Goal: Task Accomplishment & Management: Use online tool/utility

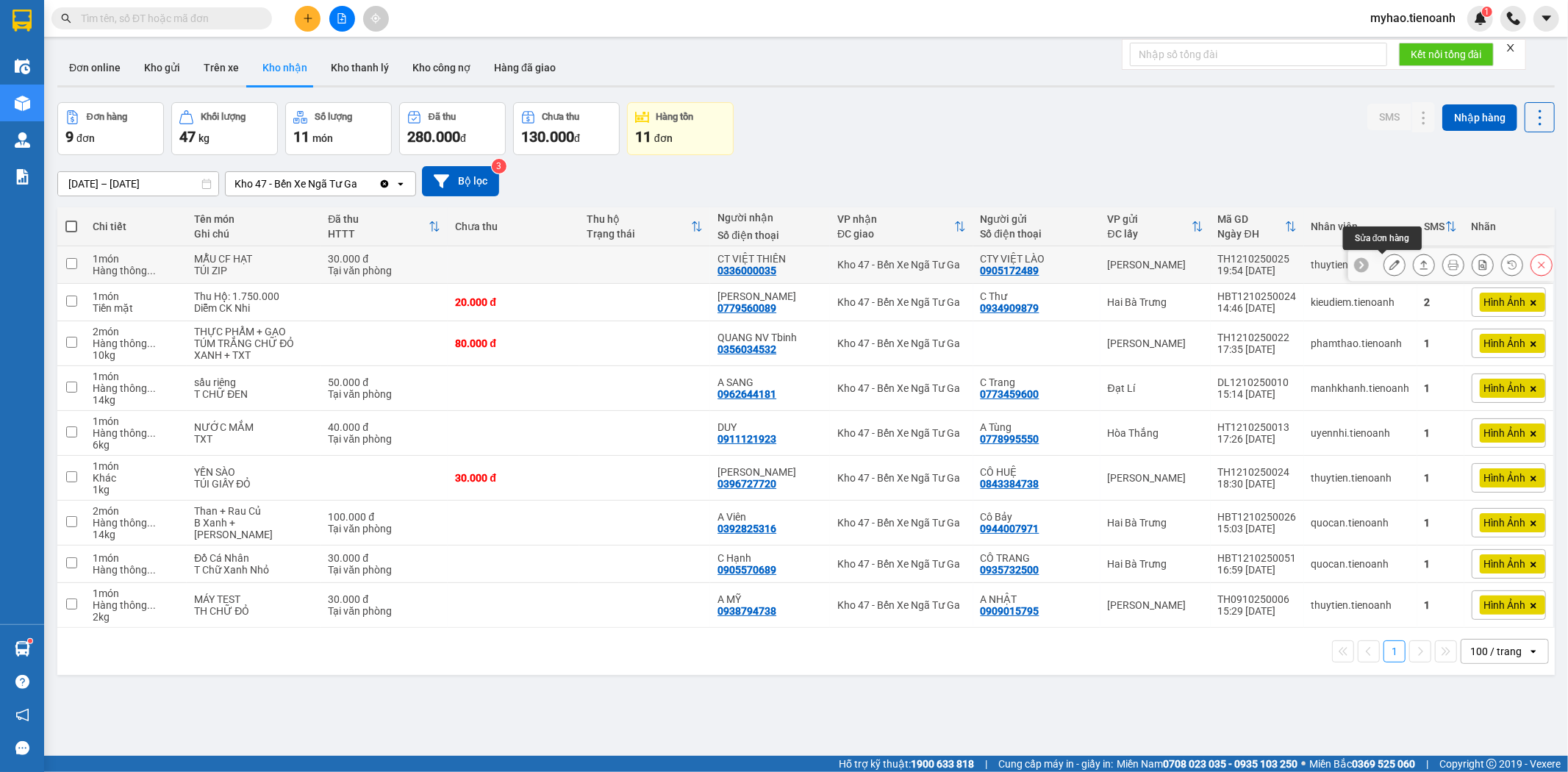
click at [1390, 268] on button at bounding box center [1395, 264] width 21 height 25
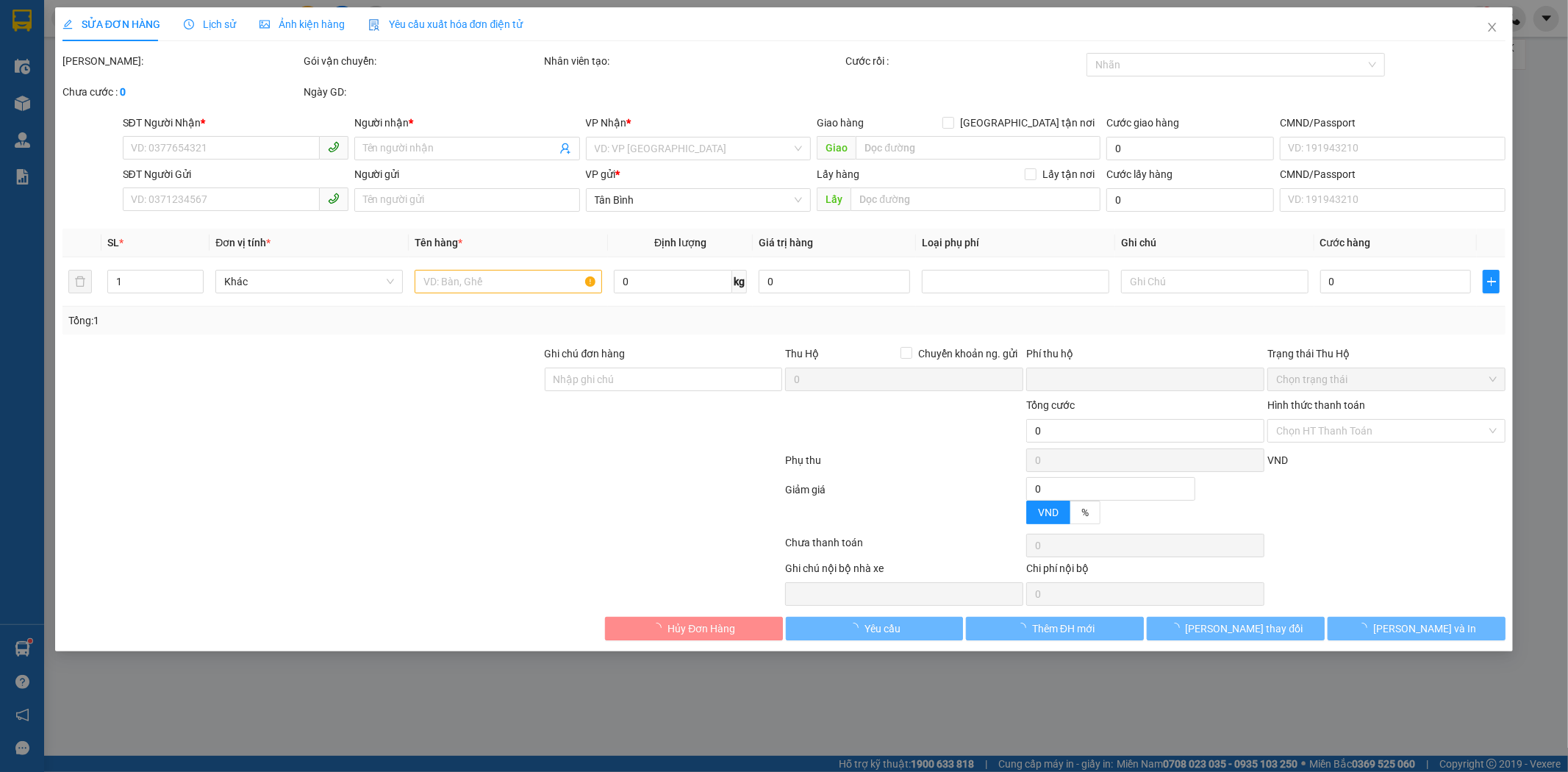
type input "0336000035"
type input "CT VIỆT THIÊN"
type input "0905172489"
type input "CTY VIỆT LÀO"
type input "gọi lấy hàng knm"
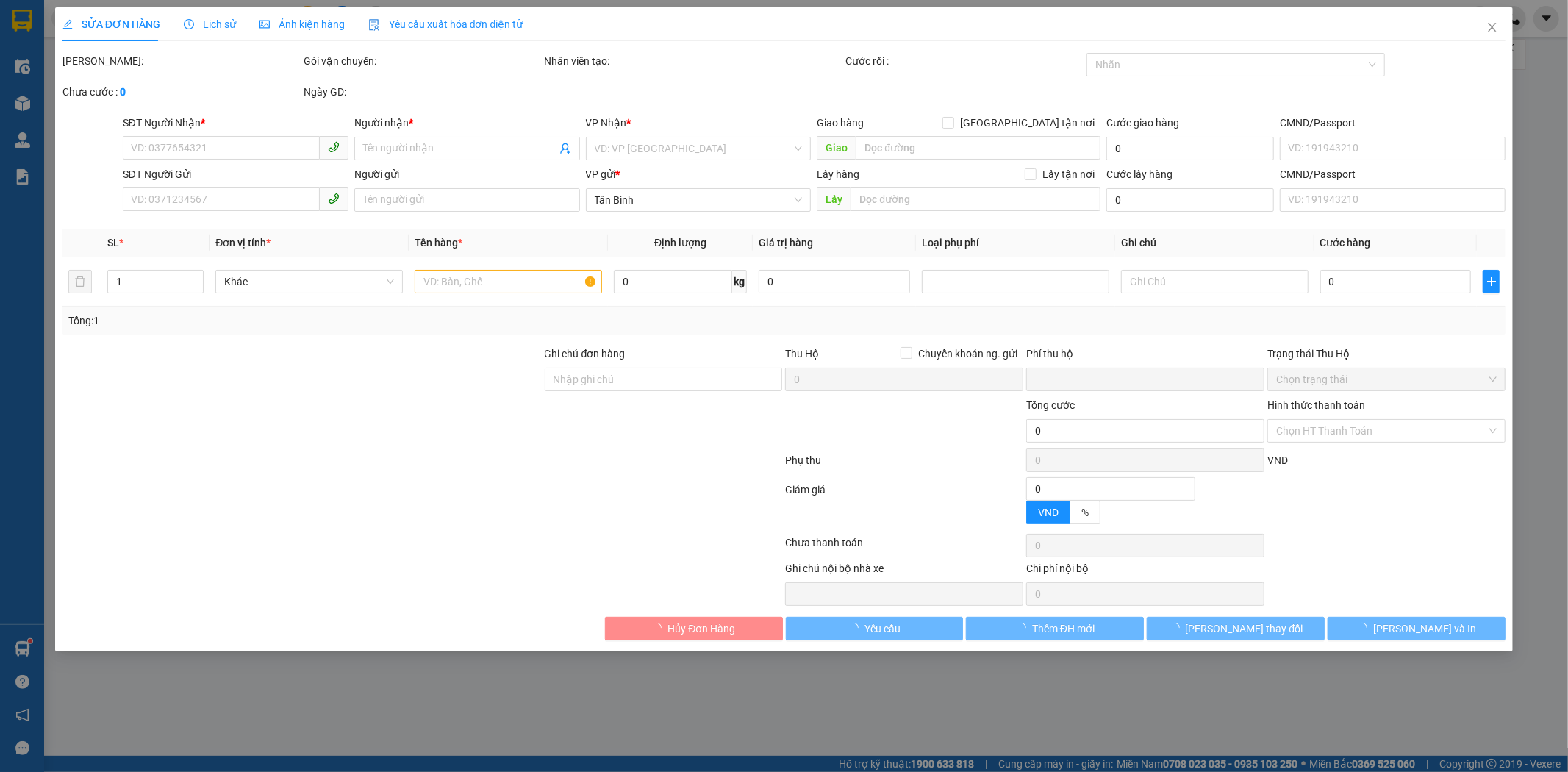
type input "0"
type input "30.000"
